Goal: Task Accomplishment & Management: Use online tool/utility

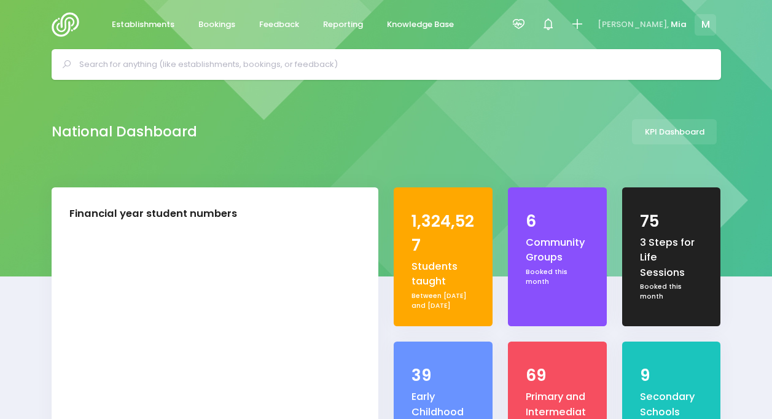
select select "5"
click at [526, 27] on icon at bounding box center [518, 24] width 14 height 14
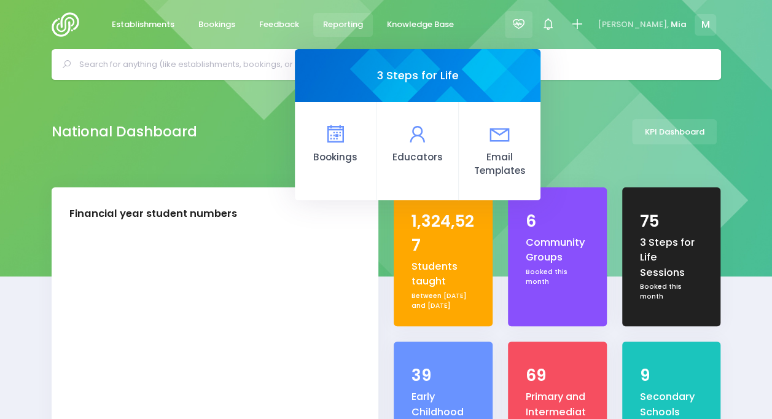
click at [332, 22] on span "Reporting" at bounding box center [343, 24] width 40 height 12
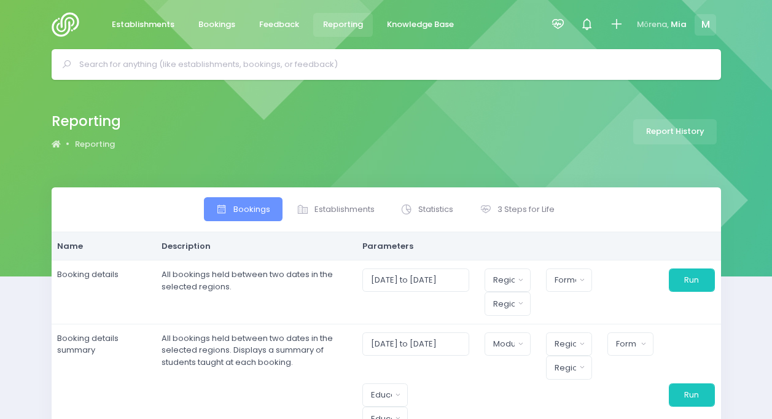
select select
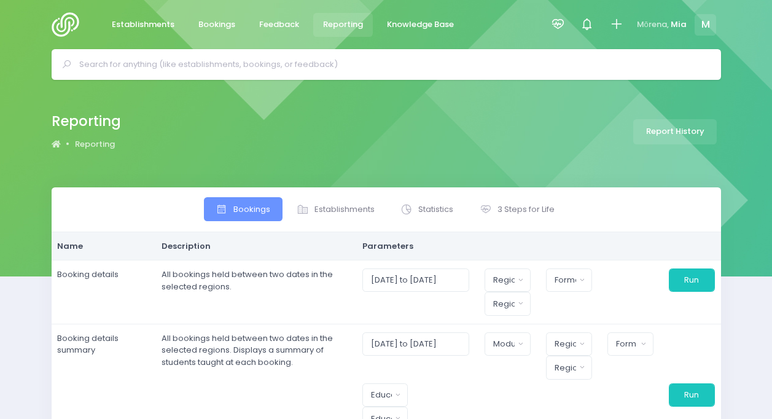
select select
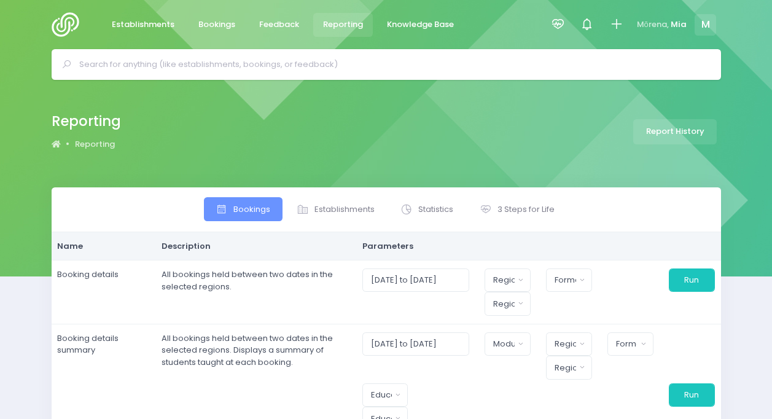
select select
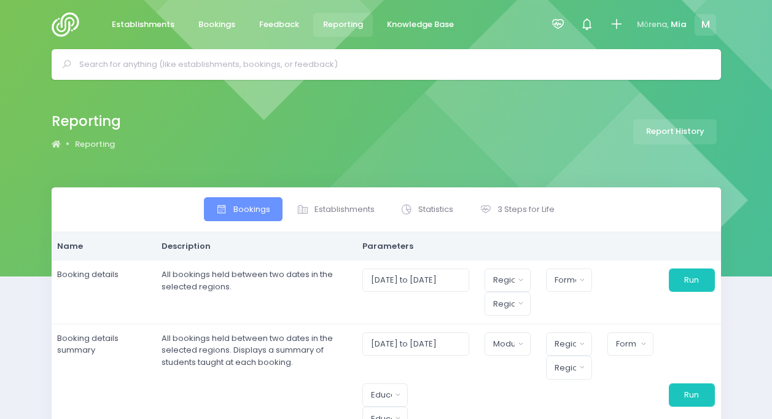
select select
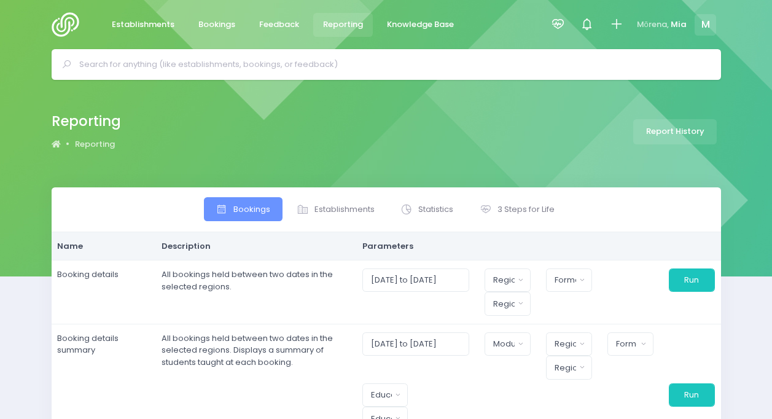
select select
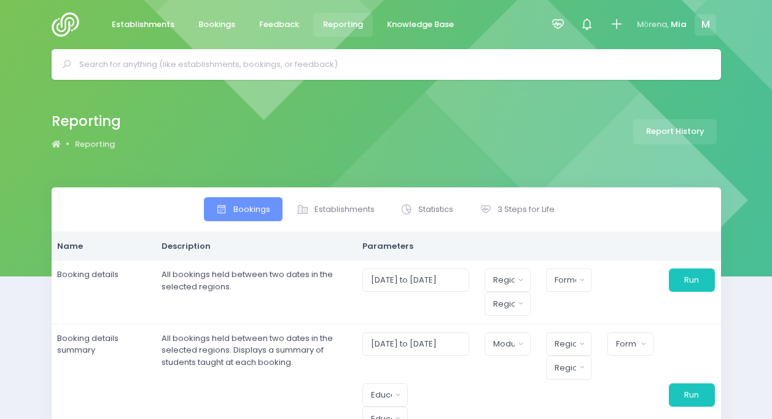
select select
click at [512, 232] on th "Parameters" at bounding box center [538, 246] width 365 height 28
click at [508, 209] on span "3 Steps for Life" at bounding box center [525, 209] width 57 height 12
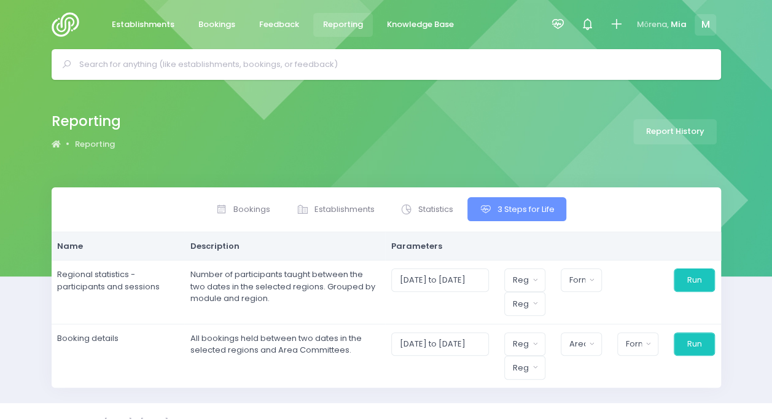
scroll to position [21, 0]
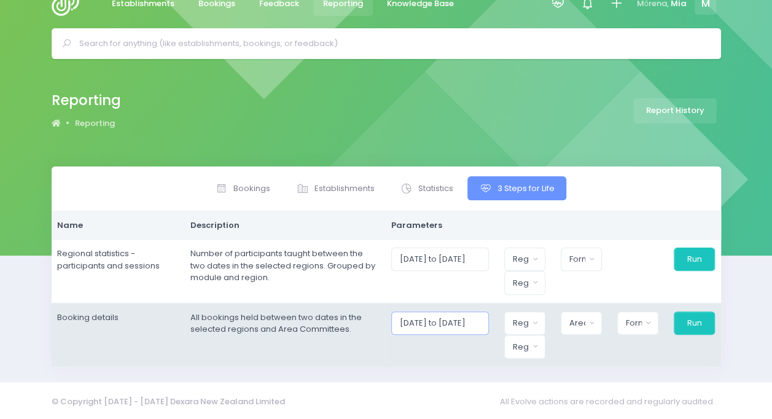
click at [460, 328] on input "01/08/2025 to 31/08/2025" at bounding box center [440, 322] width 98 height 23
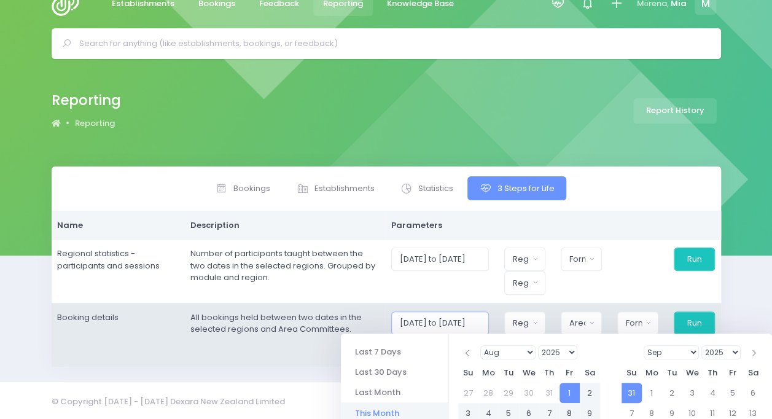
scroll to position [190, 0]
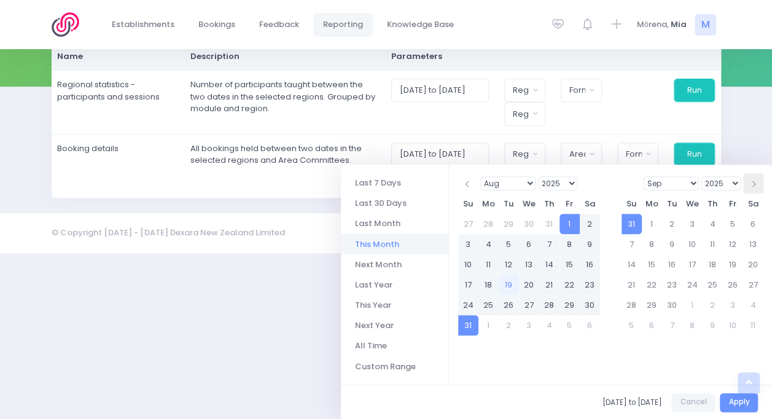
click at [757, 187] on th at bounding box center [753, 183] width 20 height 20
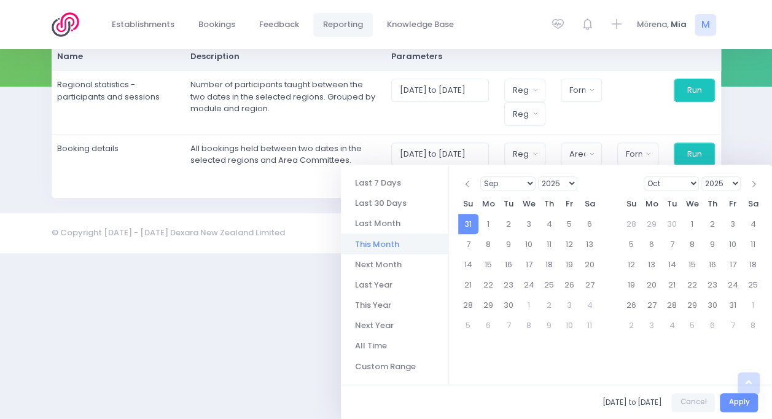
click at [757, 187] on th at bounding box center [753, 183] width 20 height 20
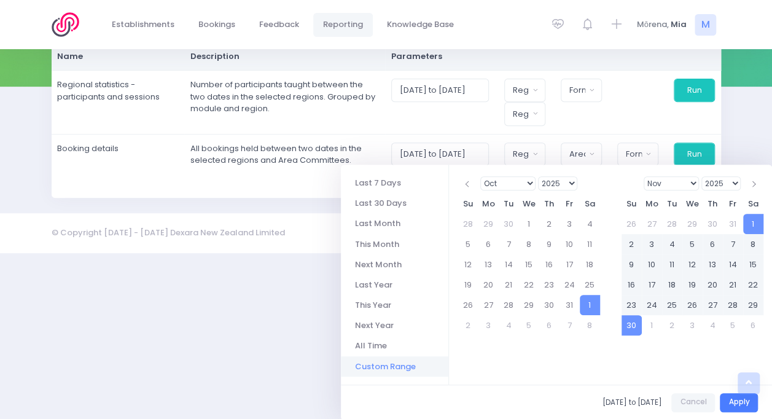
click at [737, 398] on button "Apply" at bounding box center [739, 402] width 38 height 19
type input "01/11/2025 to 30/11/2025"
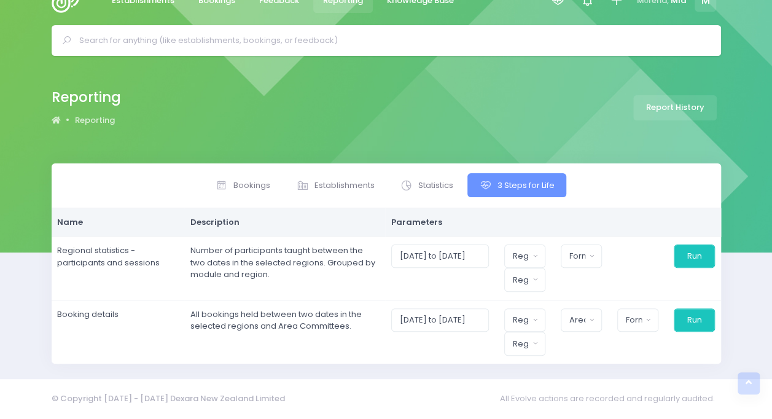
scroll to position [21, 0]
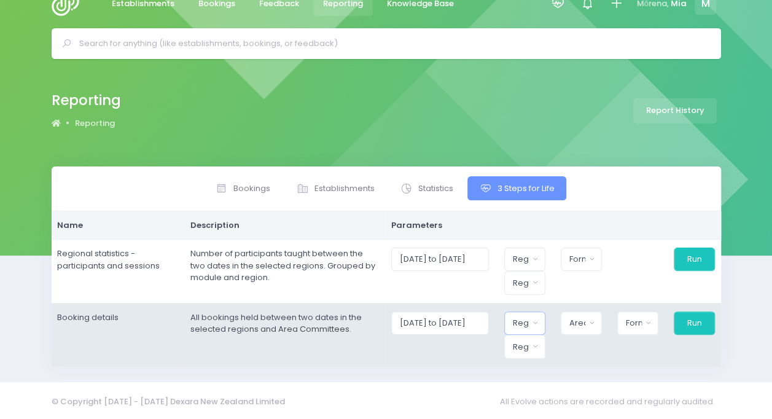
click at [519, 317] on div "Region" at bounding box center [521, 323] width 16 height 12
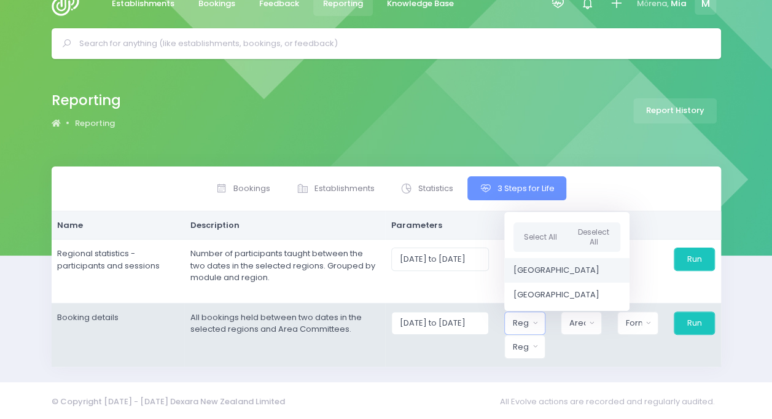
click at [527, 258] on link "[GEOGRAPHIC_DATA]" at bounding box center [566, 270] width 125 height 25
select select "Northern"
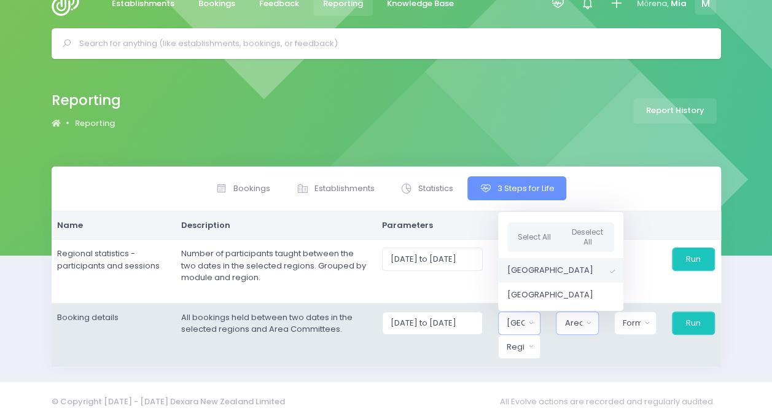
click at [581, 322] on div "Area Committee" at bounding box center [573, 323] width 18 height 12
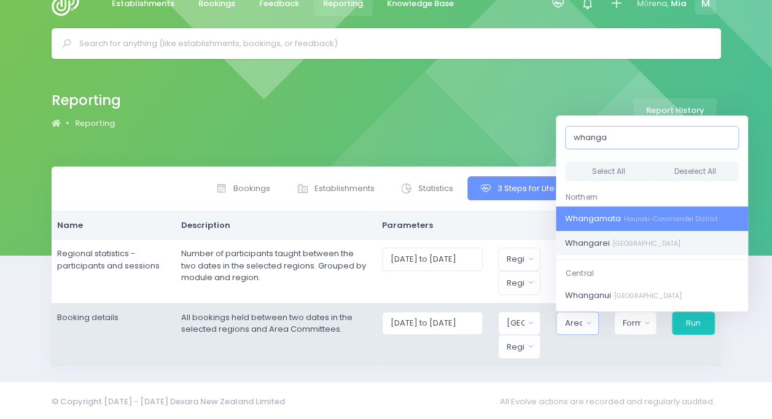
type input "whanga"
click at [610, 239] on span "Whangarei Mid North District" at bounding box center [622, 243] width 115 height 12
select select "Whangarei"
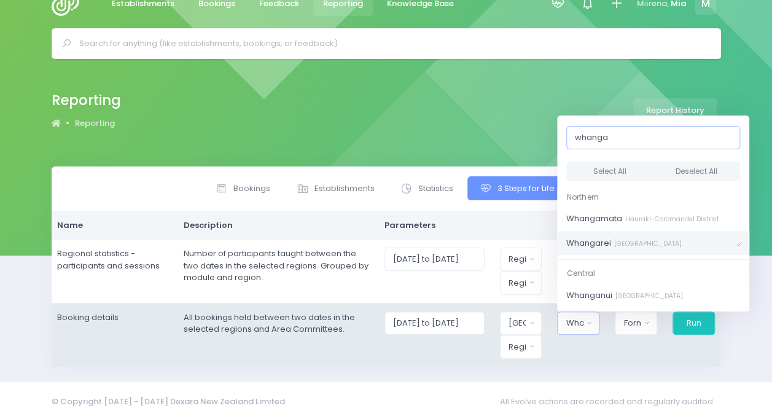
scroll to position [414, 0]
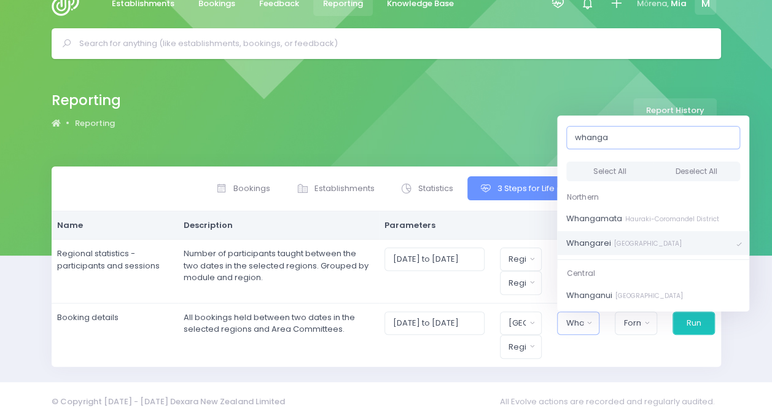
drag, startPoint x: 624, startPoint y: 131, endPoint x: 548, endPoint y: 114, distance: 77.4
click at [548, 114] on div "Reporting Reporting Report History Bookings Statistics" at bounding box center [386, 220] width 772 height 323
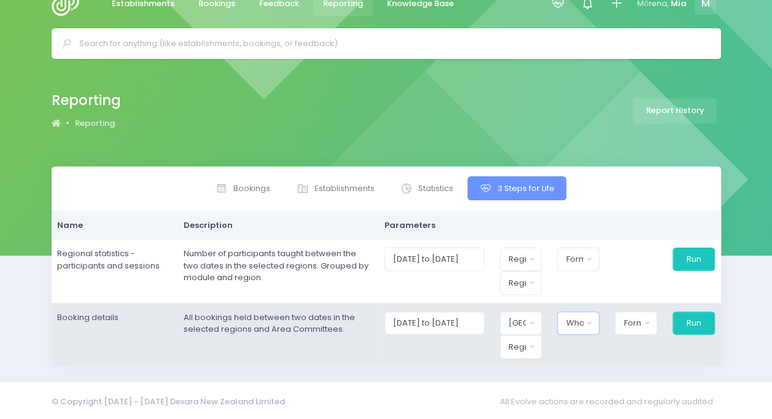
click at [577, 317] on div "Whangarei" at bounding box center [573, 323] width 17 height 12
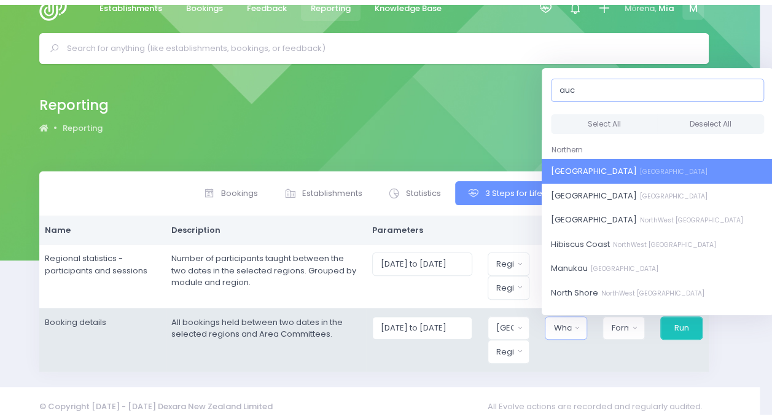
scroll to position [21, 0]
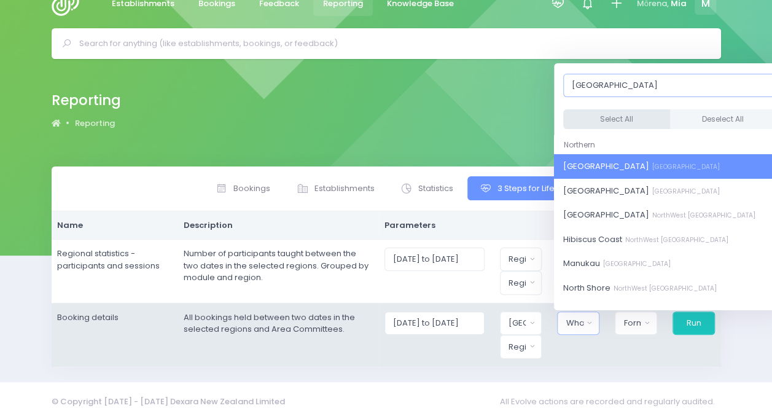
type input "auckland"
click at [605, 109] on button "Select All" at bounding box center [616, 119] width 107 height 20
select select "[GEOGRAPHIC_DATA]"
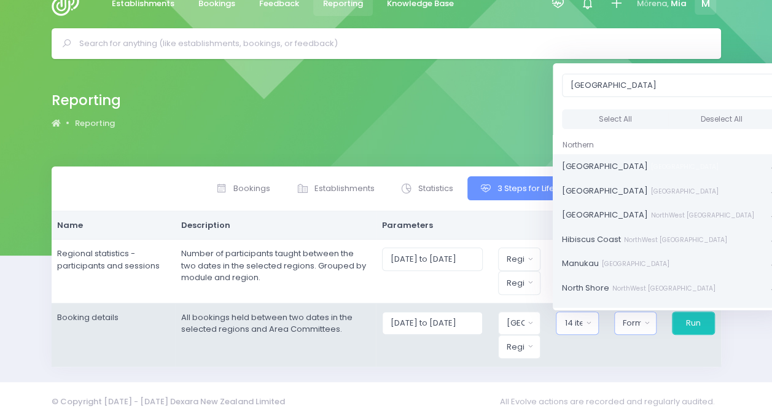
click at [640, 317] on div "Format" at bounding box center [632, 323] width 18 height 12
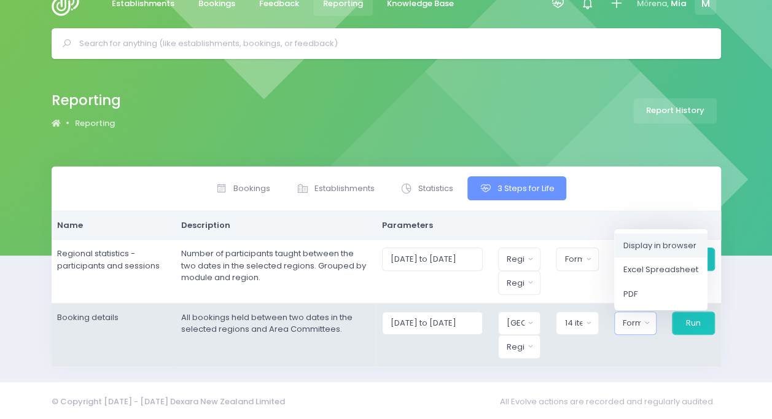
click at [645, 246] on span "Display in browser" at bounding box center [659, 245] width 73 height 12
select select "web"
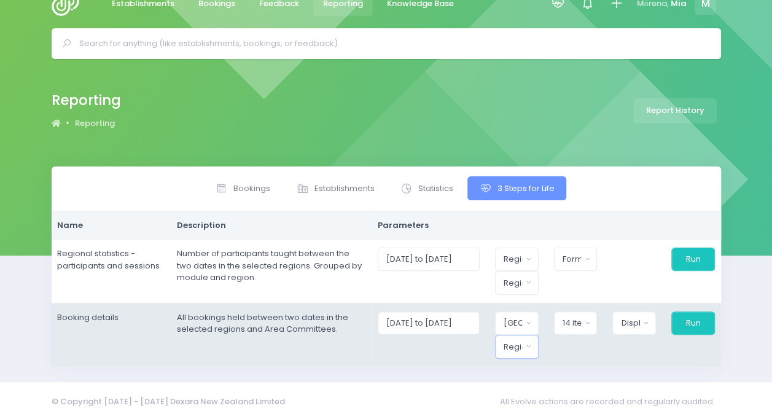
click at [521, 354] on button "Region" at bounding box center [517, 346] width 44 height 23
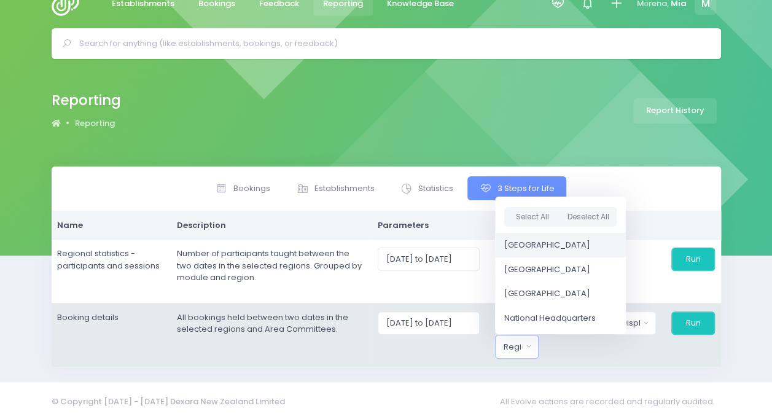
click at [524, 249] on link "[GEOGRAPHIC_DATA]" at bounding box center [560, 245] width 131 height 25
select select "Northern"
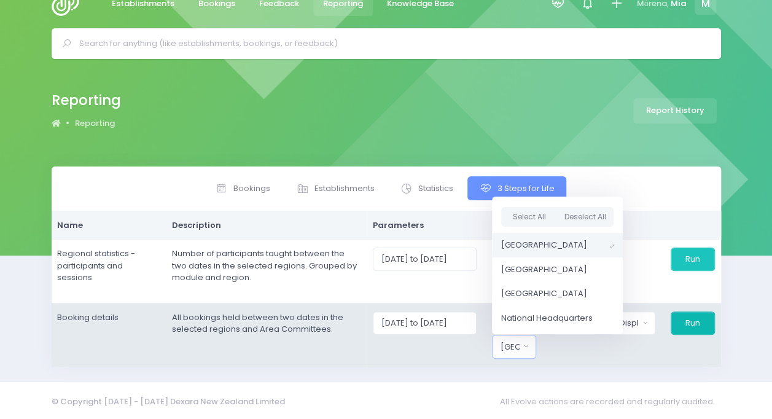
click at [683, 311] on button "Run" at bounding box center [692, 322] width 44 height 23
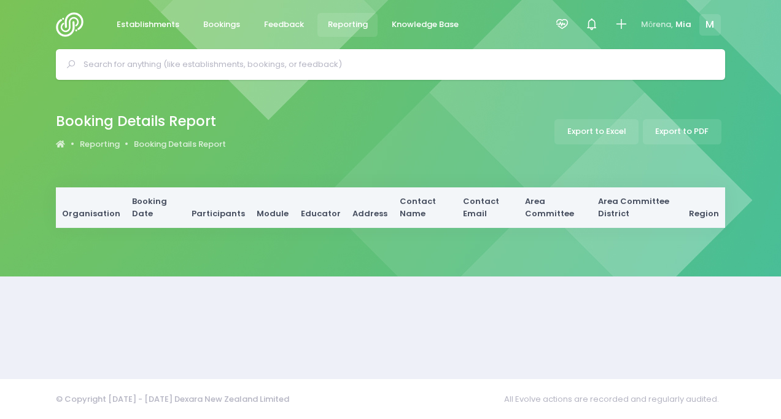
click at [354, 27] on span "Reporting" at bounding box center [348, 24] width 40 height 12
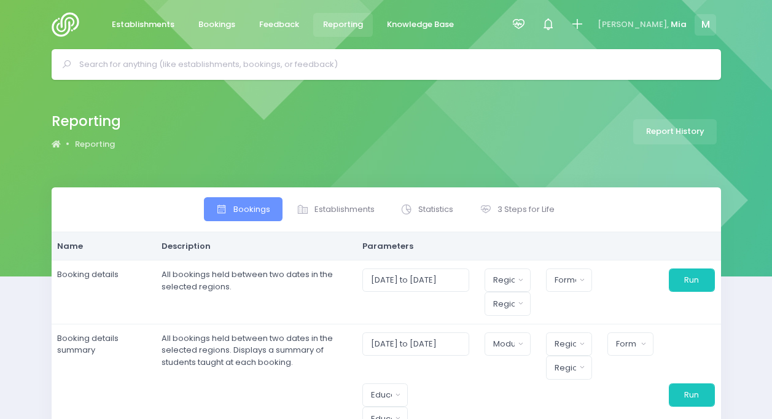
select select
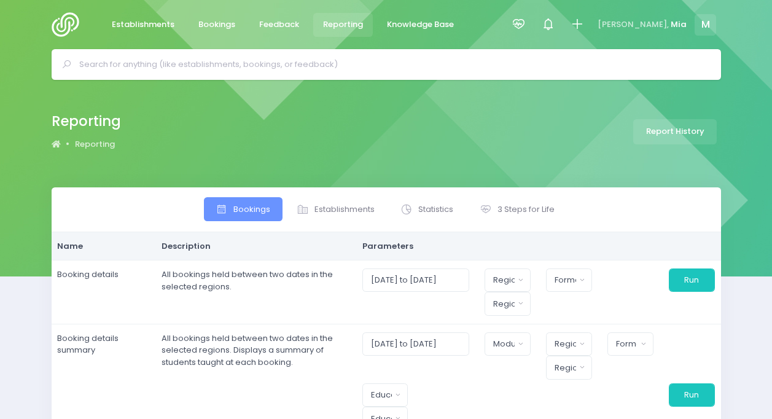
select select
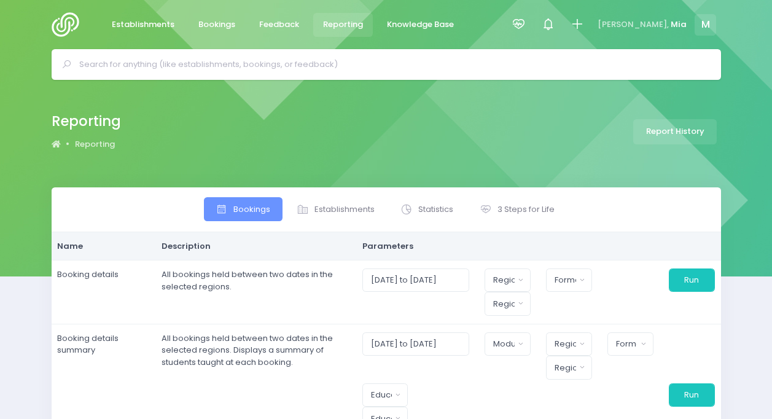
select select
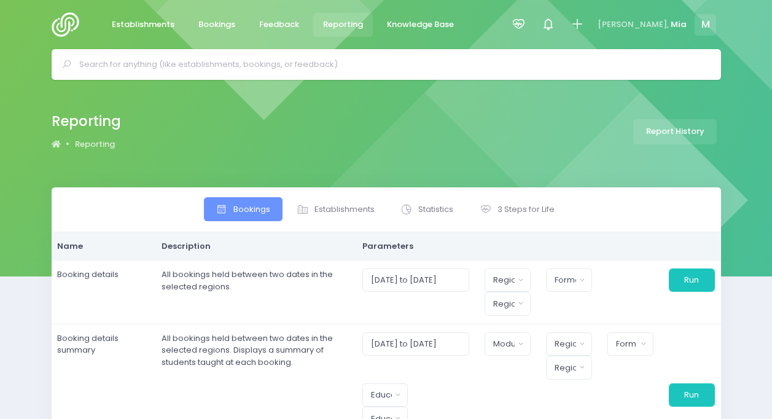
select select
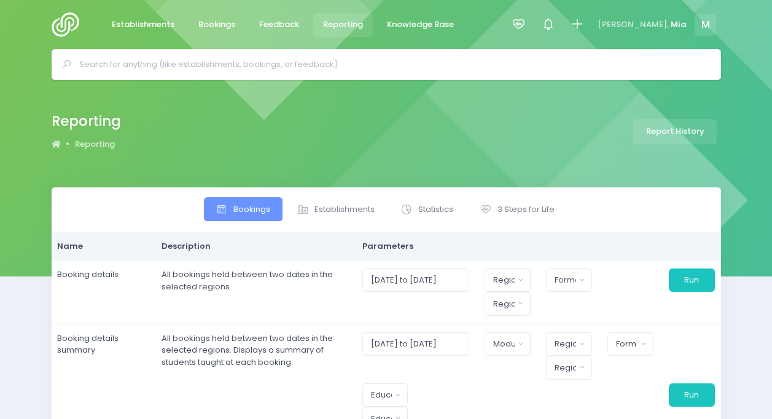
select select
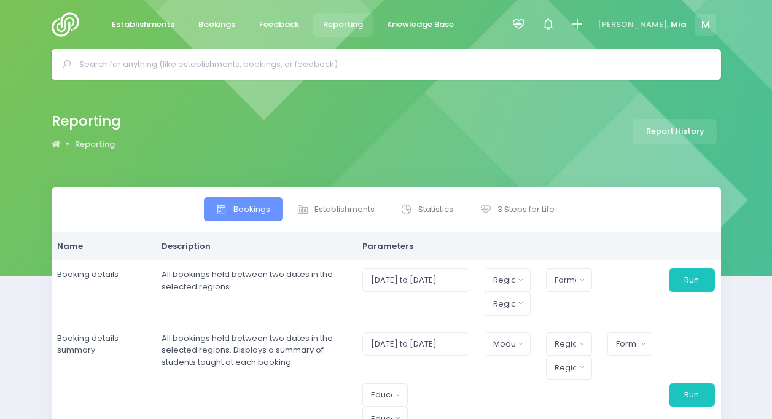
select select
click at [486, 209] on icon at bounding box center [485, 209] width 12 height 12
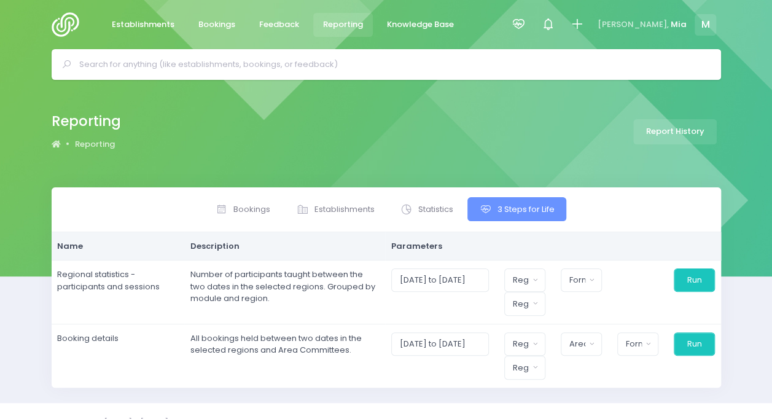
scroll to position [21, 0]
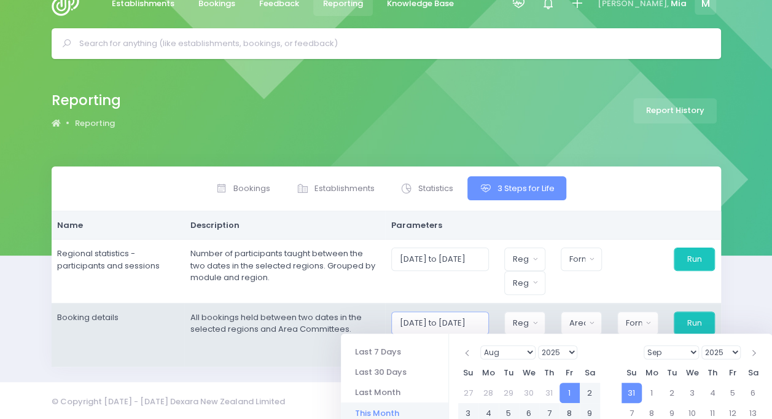
click at [487, 330] on input "01/08/2025 to 31/08/2025" at bounding box center [440, 322] width 98 height 23
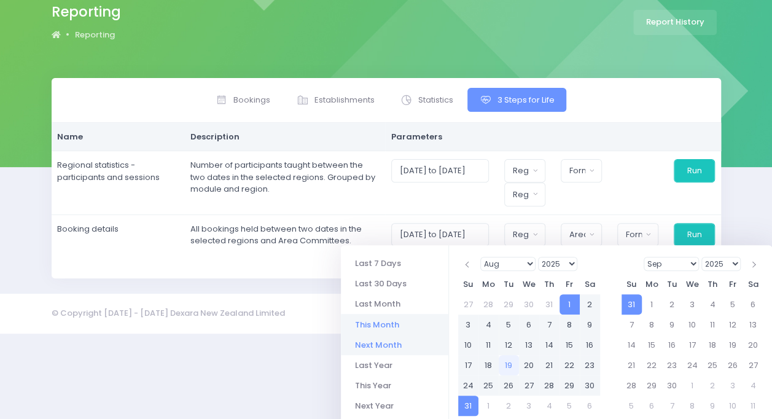
click at [395, 345] on li "Next Month" at bounding box center [394, 345] width 107 height 20
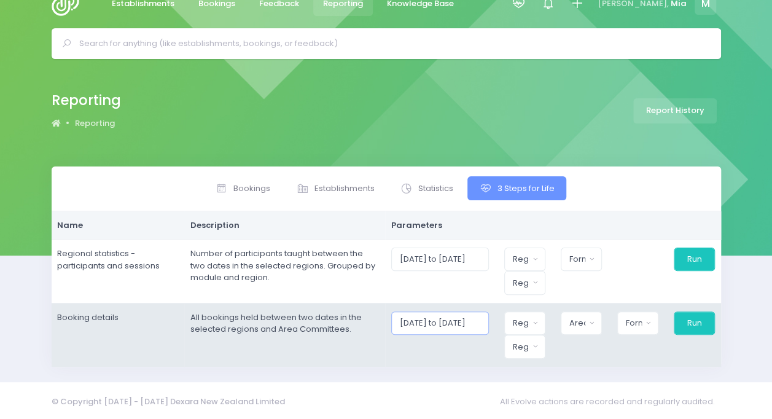
scroll to position [109, 0]
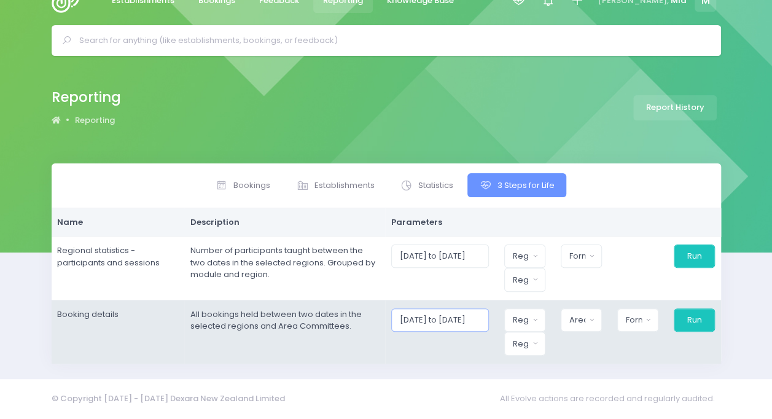
click at [454, 320] on body "Establishments Bookings Feedback Reporting Knowledge Base" at bounding box center [386, 185] width 772 height 419
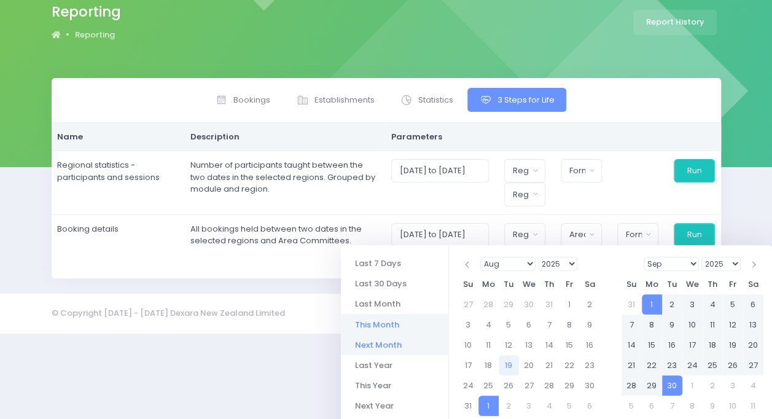
click at [381, 330] on li "This Month" at bounding box center [394, 324] width 107 height 20
type input "01/08/2025 to 31/08/2025"
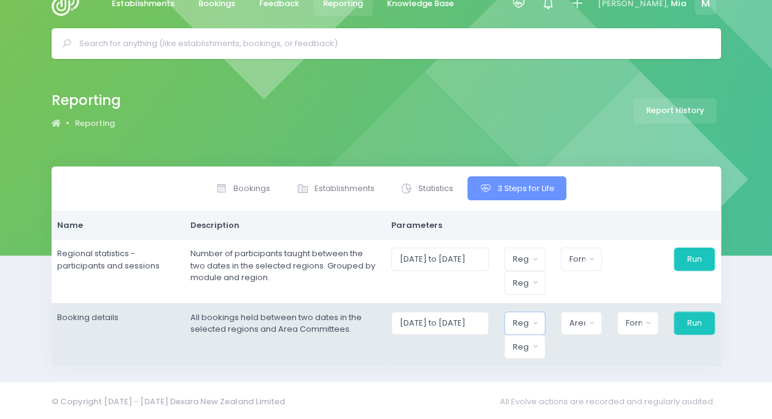
click at [539, 317] on button "Region" at bounding box center [524, 322] width 41 height 23
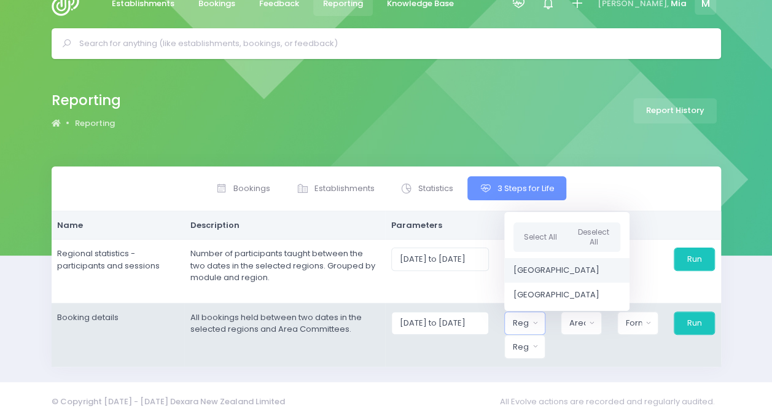
click at [539, 265] on span "[GEOGRAPHIC_DATA]" at bounding box center [556, 270] width 86 height 12
select select "Northern"
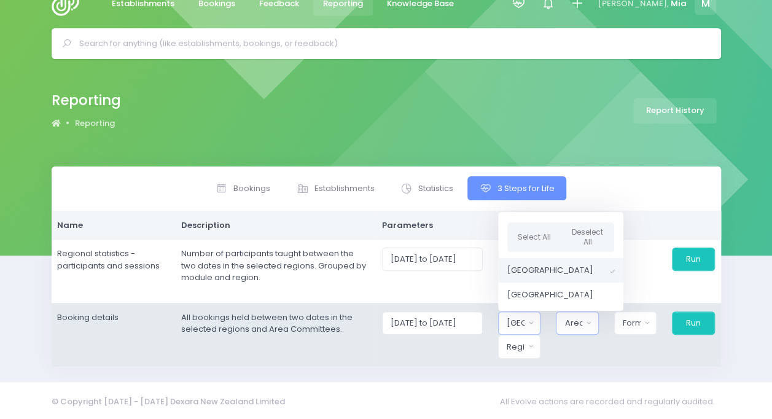
click at [573, 317] on div "Area Committee" at bounding box center [573, 323] width 18 height 12
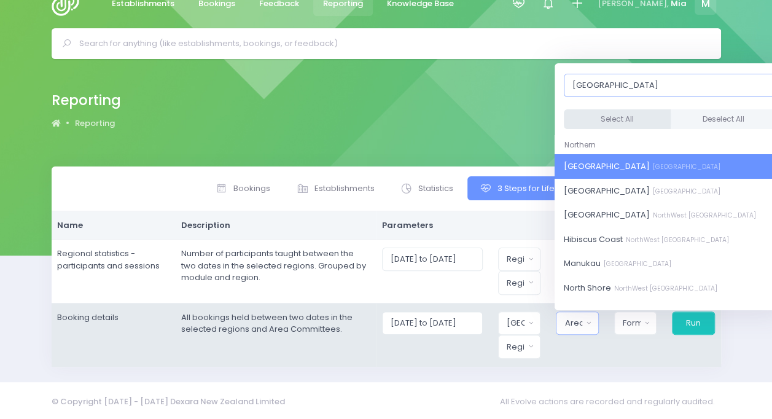
type input "auckland"
click at [586, 113] on button "Select All" at bounding box center [617, 119] width 107 height 20
select select "[GEOGRAPHIC_DATA]"
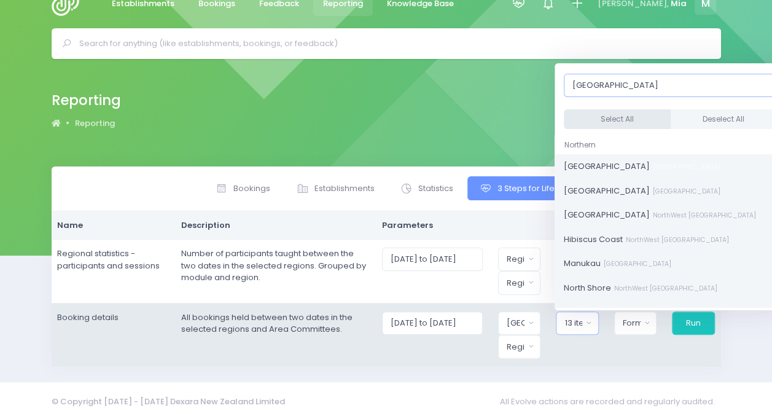
scroll to position [26, 0]
click at [626, 317] on div "Format" at bounding box center [632, 323] width 18 height 12
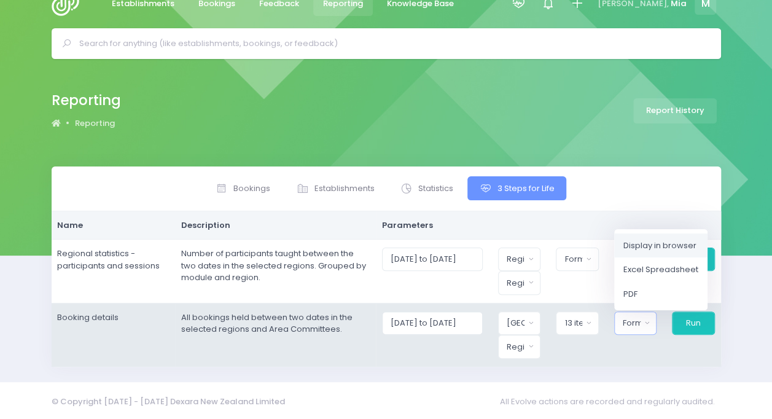
click at [641, 243] on span "Display in browser" at bounding box center [659, 245] width 73 height 12
select select "web"
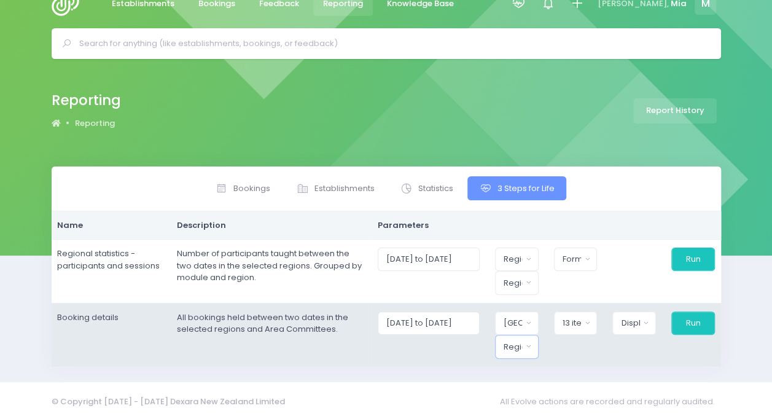
click at [519, 341] on div "Region" at bounding box center [512, 347] width 18 height 12
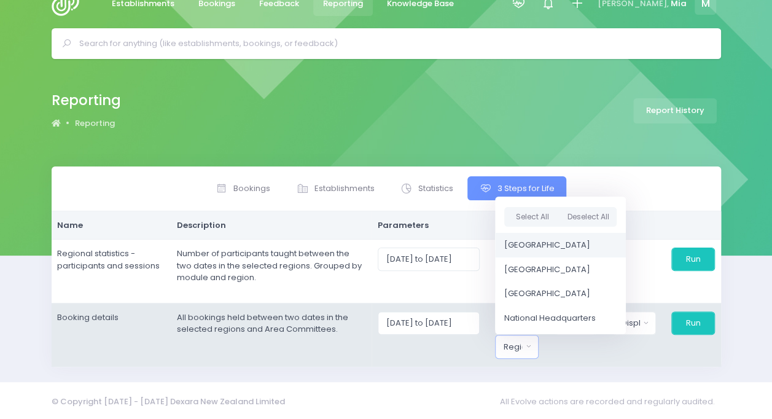
click at [527, 242] on span "[GEOGRAPHIC_DATA]" at bounding box center [547, 245] width 86 height 12
select select "Northern"
click at [689, 319] on button "Run" at bounding box center [692, 322] width 44 height 23
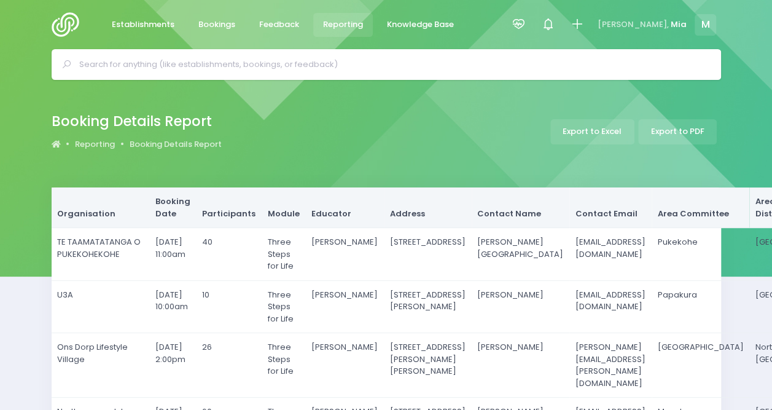
click at [344, 21] on span "Reporting" at bounding box center [343, 24] width 40 height 12
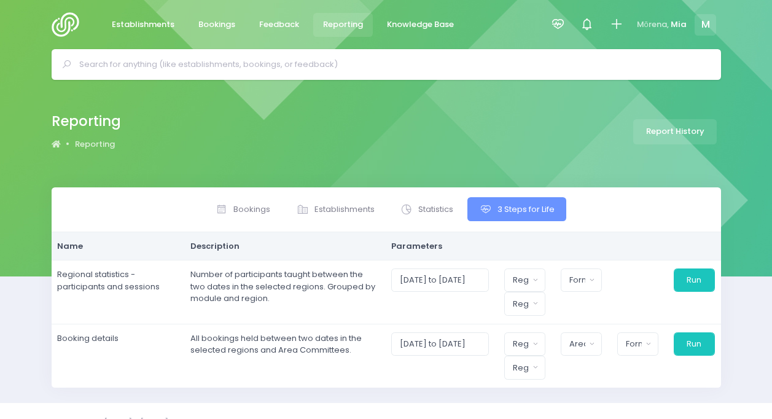
select select
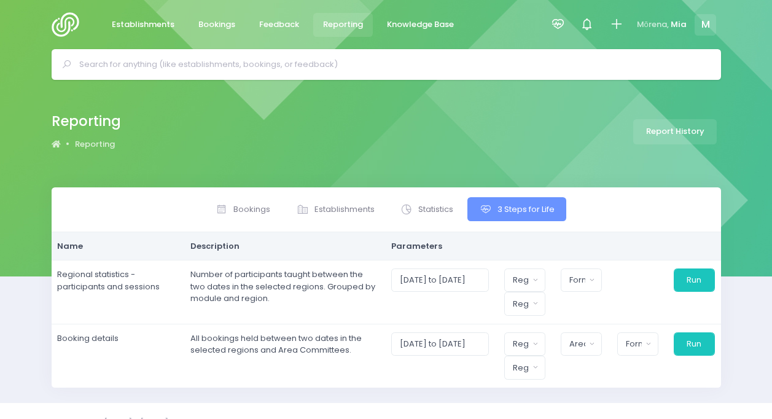
scroll to position [21, 0]
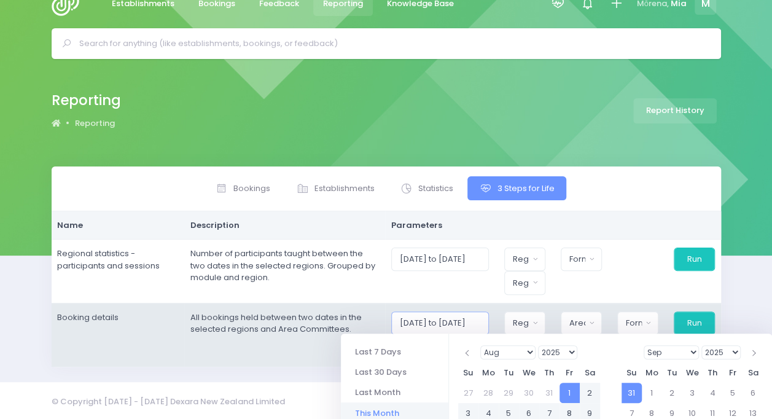
click at [456, 318] on input "01/08/2025 to 31/08/2025" at bounding box center [440, 322] width 98 height 23
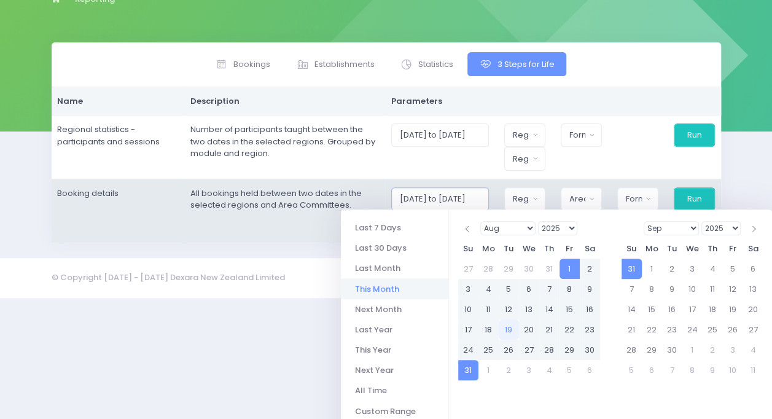
scroll to position [166, 0]
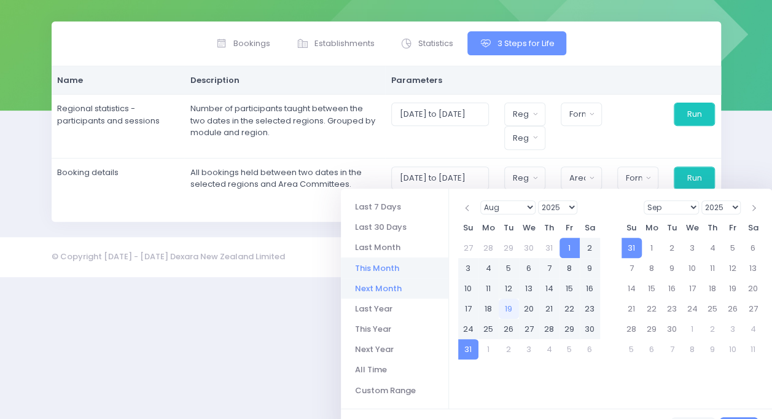
click at [383, 280] on li "Next Month" at bounding box center [394, 288] width 107 height 20
type input "01/09/2025 to 30/09/2025"
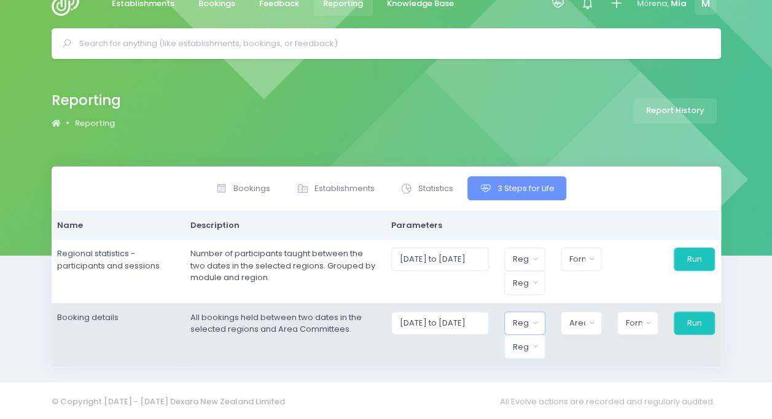
click at [545, 324] on button "Region" at bounding box center [524, 322] width 41 height 23
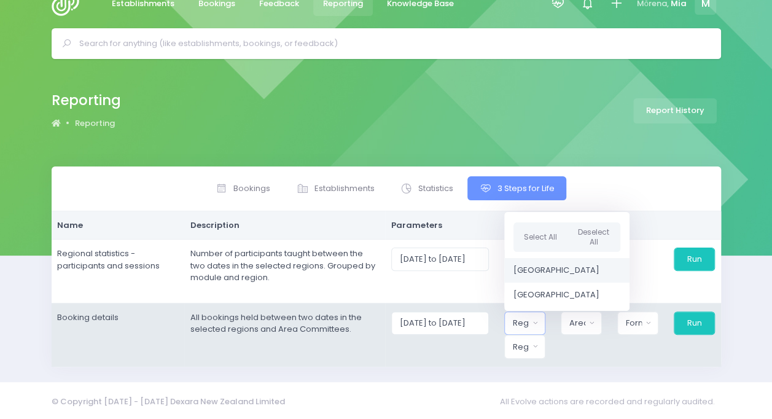
click at [541, 268] on span "[GEOGRAPHIC_DATA]" at bounding box center [556, 270] width 86 height 12
select select "Northern"
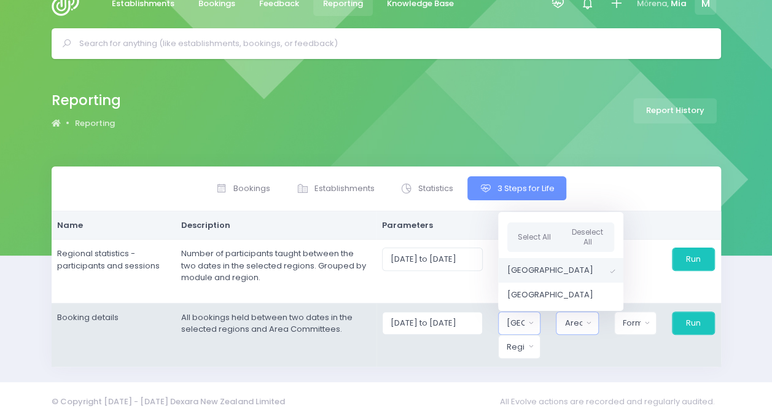
click at [582, 322] on div "Area Committee" at bounding box center [573, 323] width 18 height 12
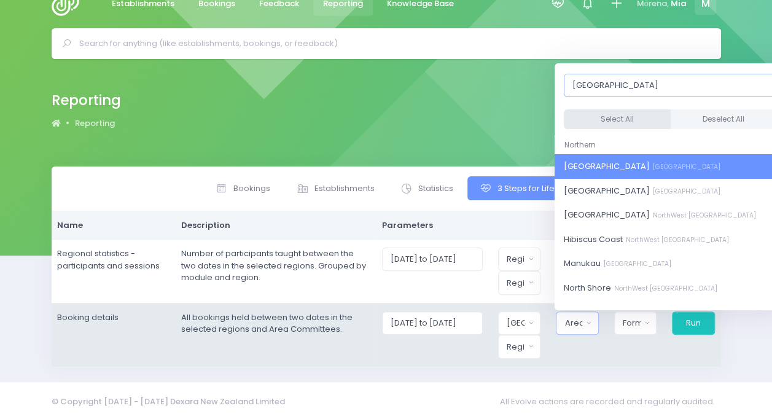
type input "auckland"
click at [606, 119] on button "Select All" at bounding box center [617, 119] width 107 height 20
select select "[GEOGRAPHIC_DATA]"
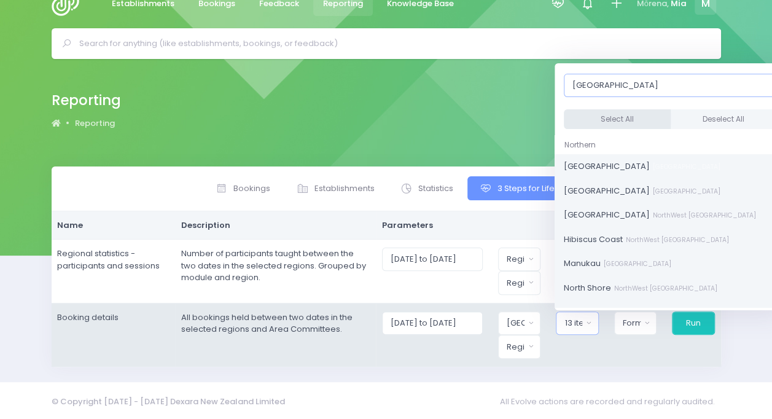
scroll to position [26, 0]
click at [637, 314] on button "Format" at bounding box center [635, 322] width 42 height 23
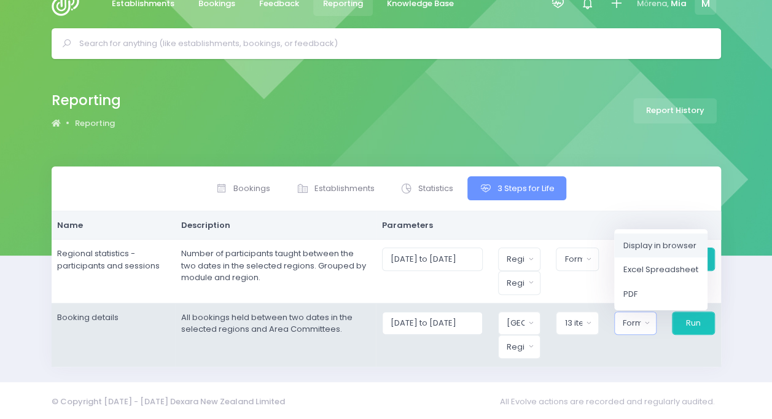
click at [655, 243] on span "Display in browser" at bounding box center [659, 245] width 73 height 12
select select "web"
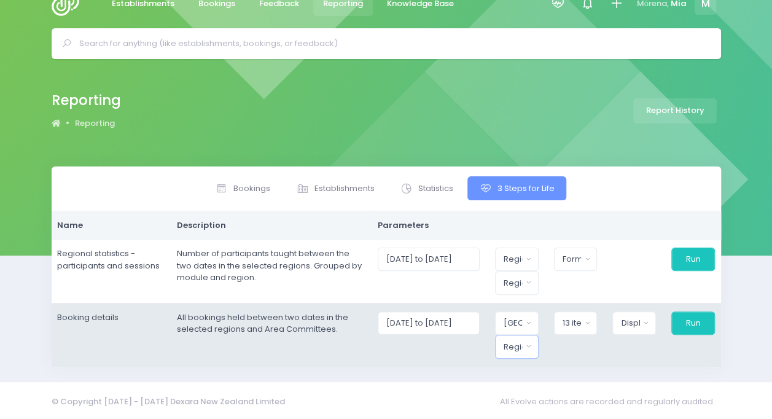
click at [522, 341] on div "Region" at bounding box center [512, 347] width 18 height 12
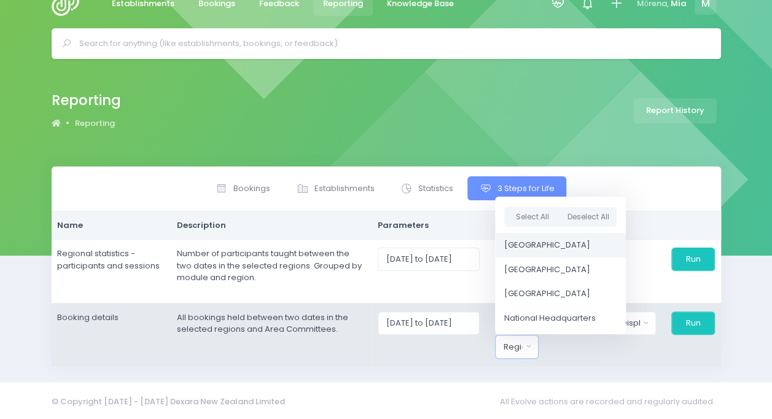
click at [527, 248] on link "[GEOGRAPHIC_DATA]" at bounding box center [560, 245] width 131 height 25
select select "Northern"
click at [694, 327] on button "Run" at bounding box center [692, 322] width 44 height 23
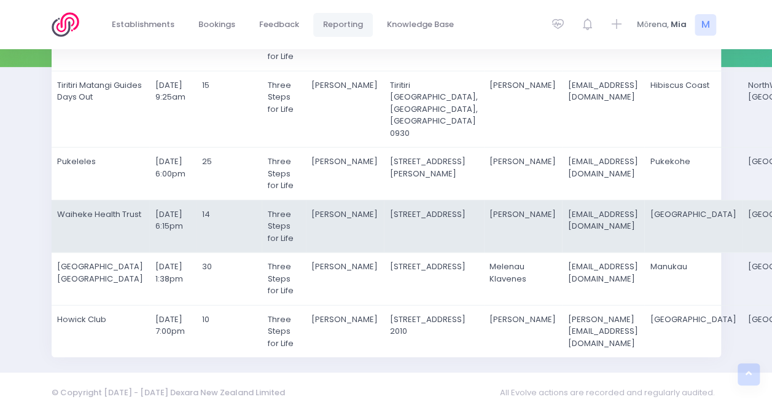
scroll to position [235, 0]
